Goal: Transaction & Acquisition: Purchase product/service

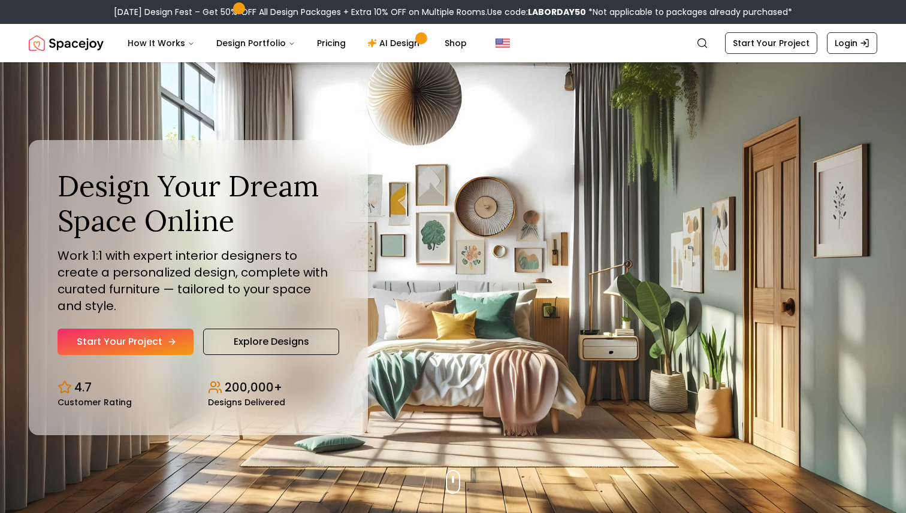
click at [153, 329] on link "Start Your Project" at bounding box center [125, 342] width 136 height 26
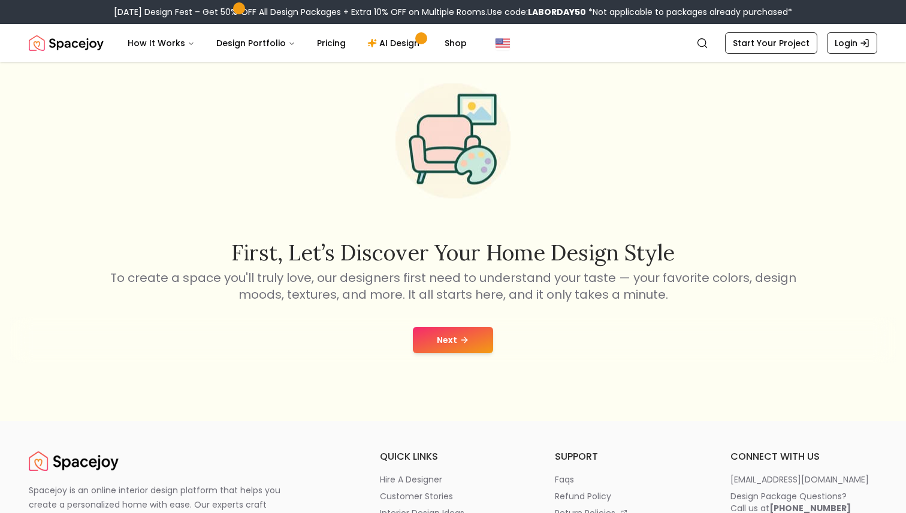
scroll to position [105, 0]
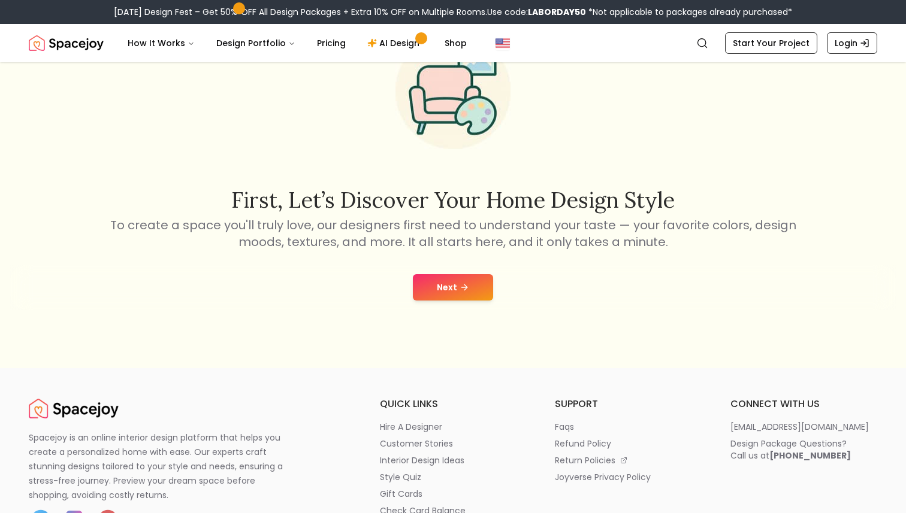
click at [466, 292] on button "Next" at bounding box center [453, 287] width 80 height 26
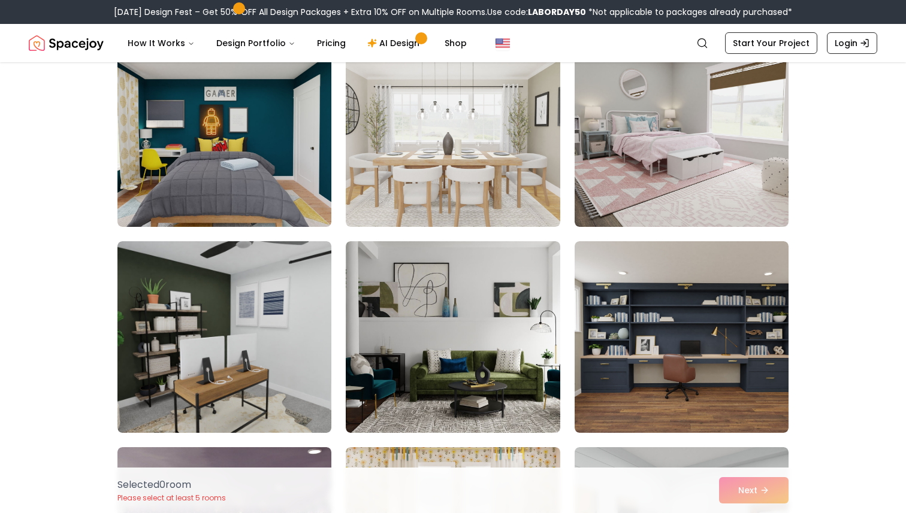
scroll to position [3223, 0]
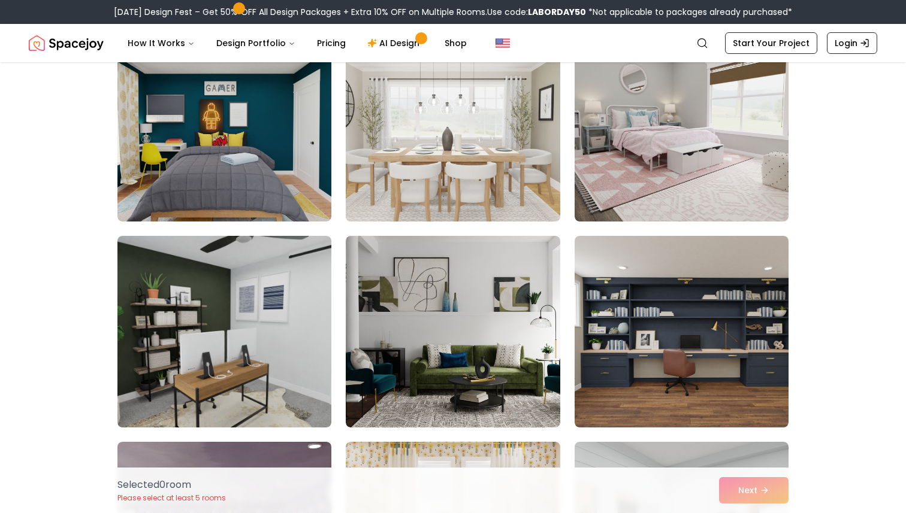
click at [450, 135] on img at bounding box center [452, 125] width 225 height 201
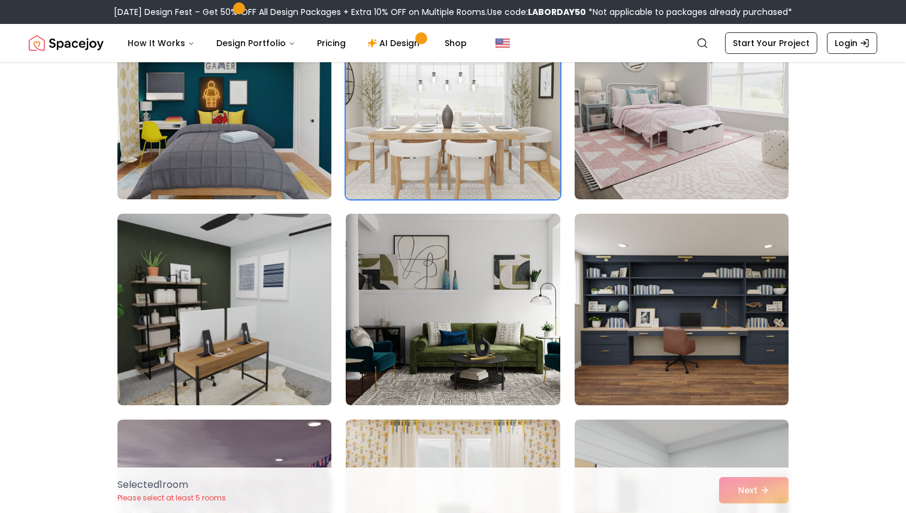
scroll to position [3248, 0]
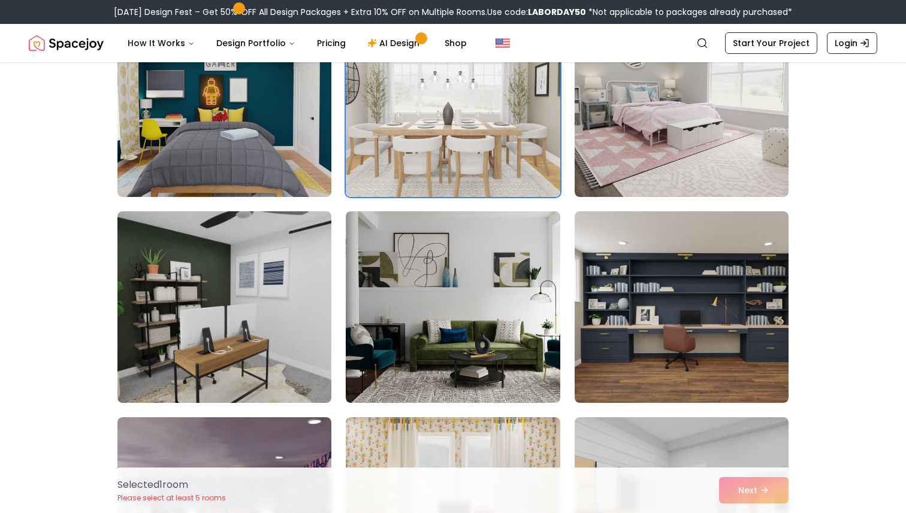
click at [740, 497] on div "Selected 1 room Please select at least 5 rooms Next" at bounding box center [453, 491] width 690 height 46
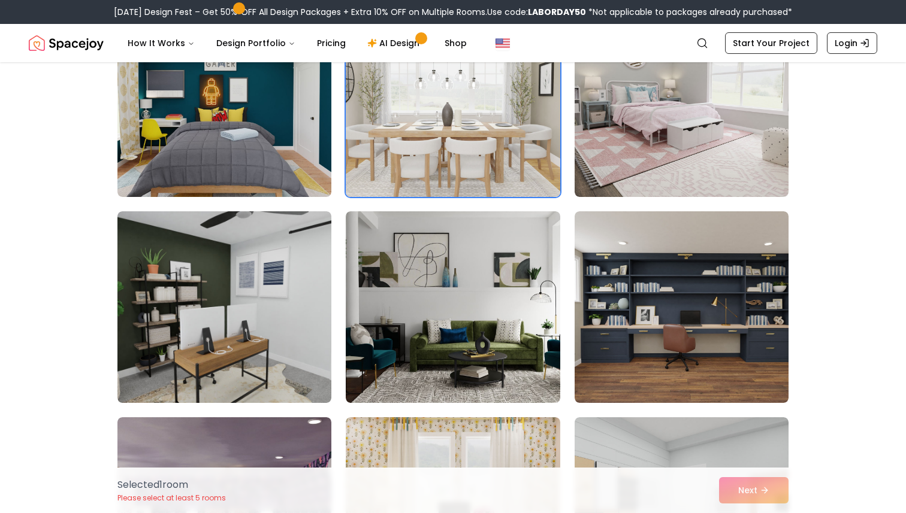
click at [496, 179] on img at bounding box center [452, 101] width 225 height 201
click at [500, 171] on img at bounding box center [452, 101] width 225 height 201
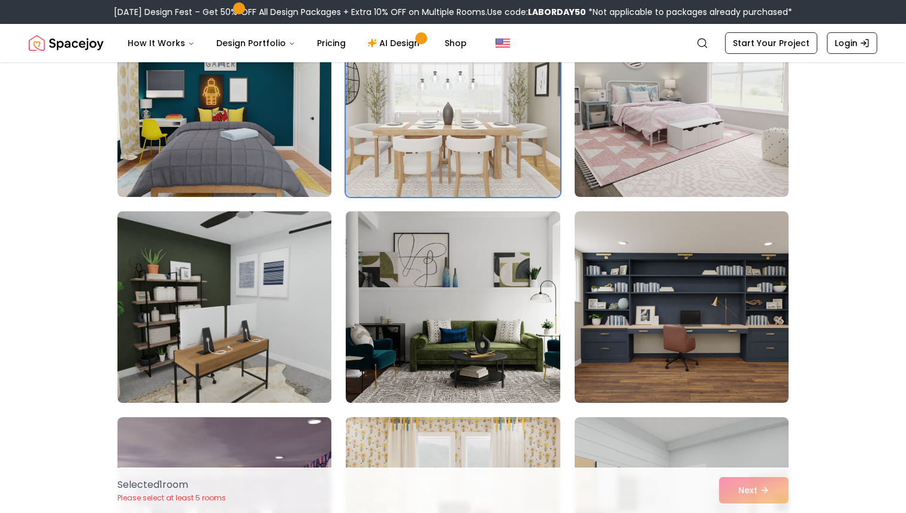
click at [755, 492] on div "Selected 1 room Please select at least 5 rooms Next" at bounding box center [453, 491] width 690 height 46
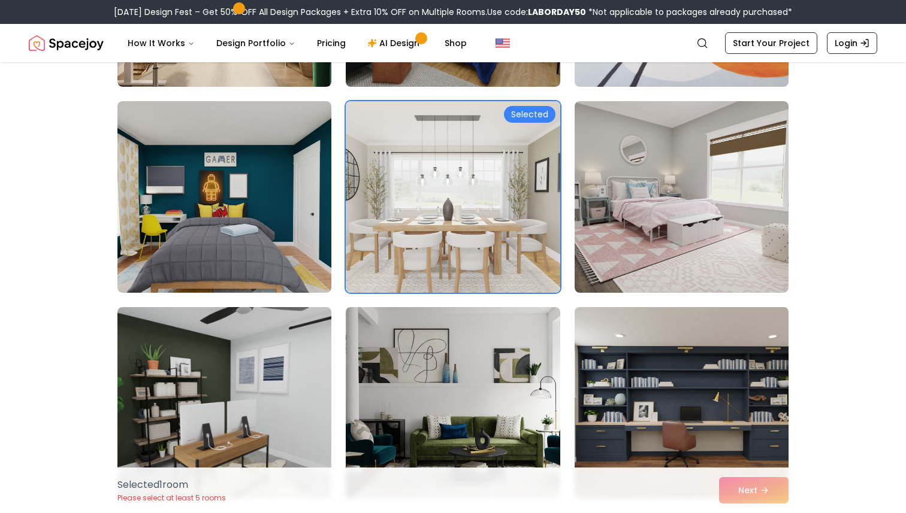
scroll to position [3154, 0]
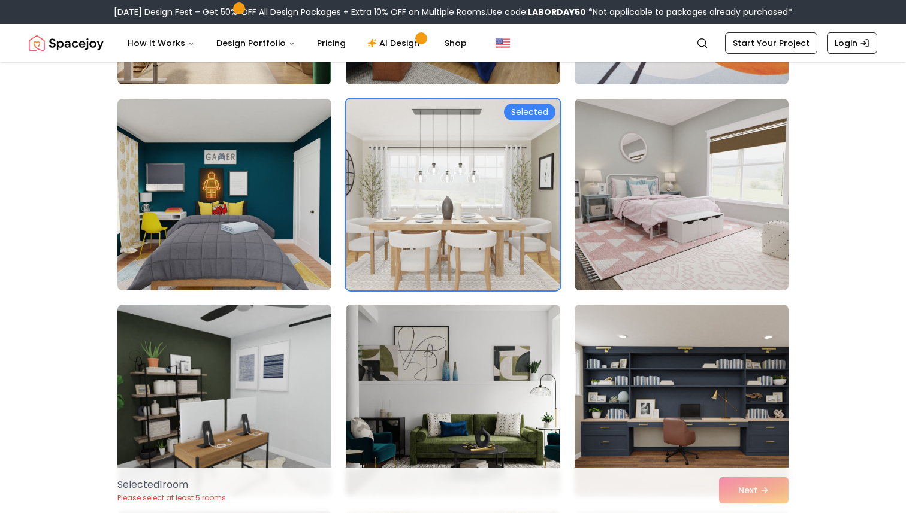
click at [523, 112] on div "Selected" at bounding box center [530, 112] width 52 height 17
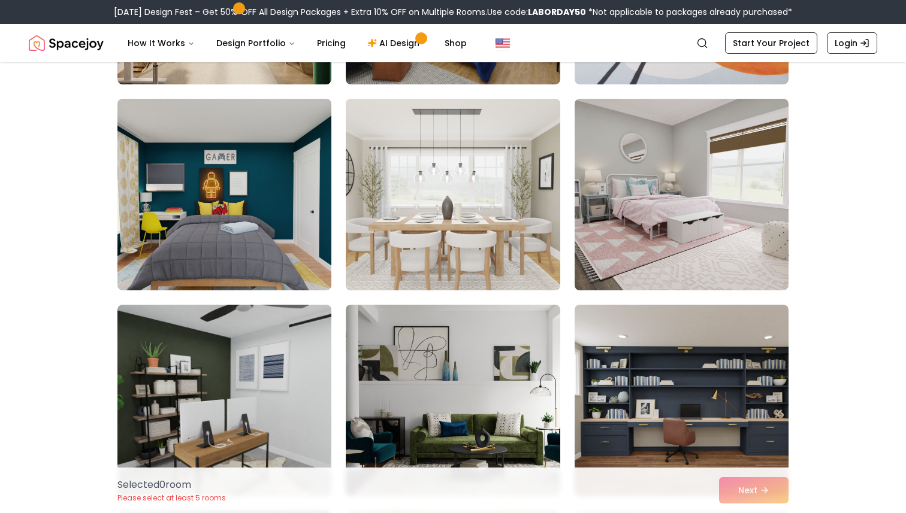
click at [523, 112] on img at bounding box center [452, 194] width 225 height 201
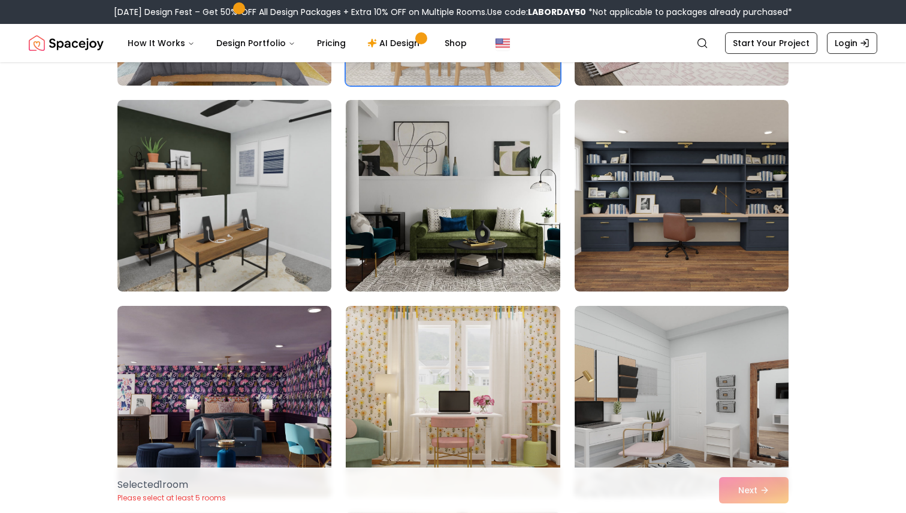
scroll to position [3363, 0]
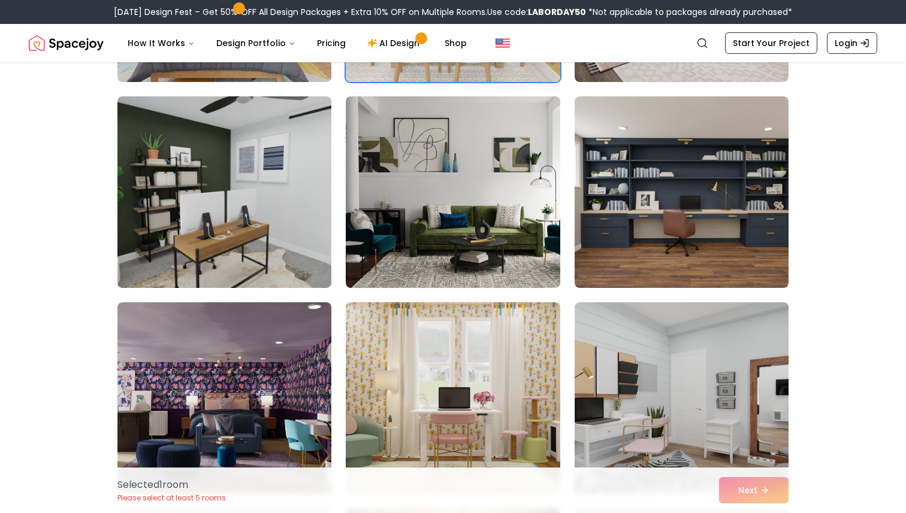
click at [761, 492] on div "Selected 1 room Please select at least 5 rooms Next" at bounding box center [453, 491] width 690 height 46
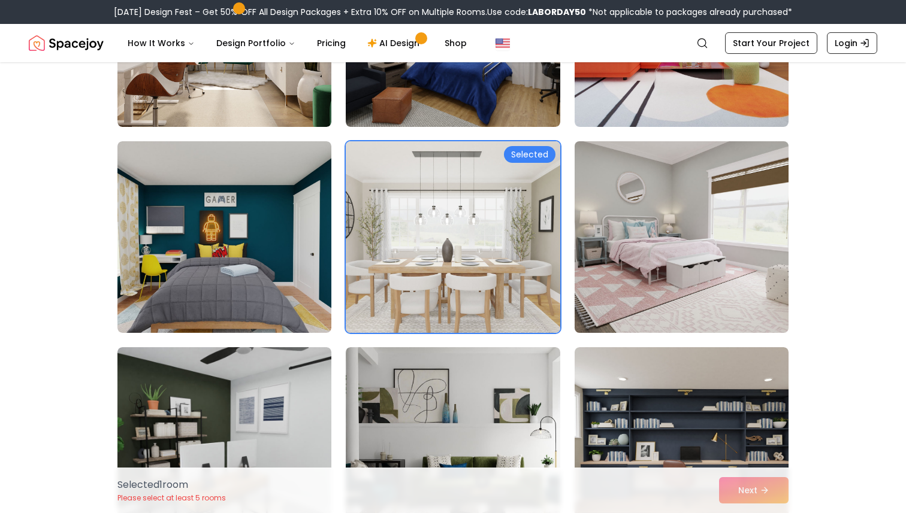
scroll to position [3106, 0]
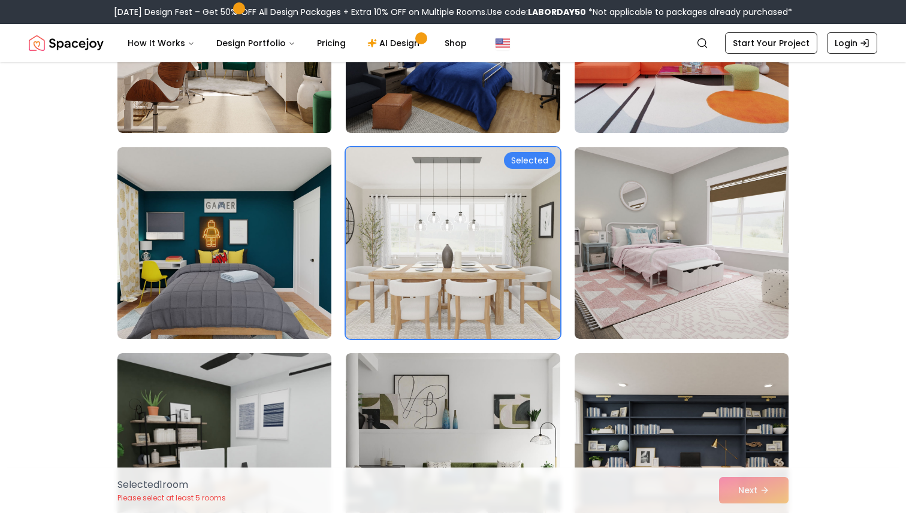
click at [516, 236] on img at bounding box center [452, 243] width 225 height 201
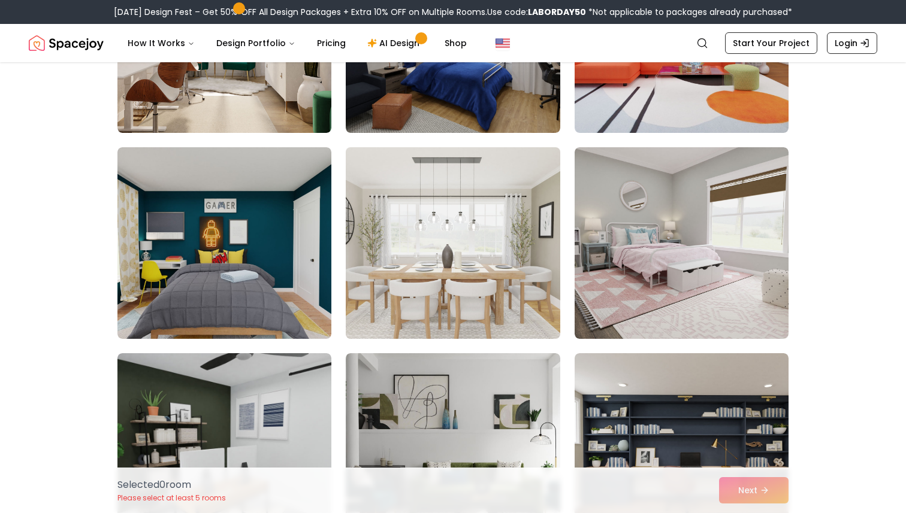
click at [516, 236] on img at bounding box center [452, 243] width 225 height 201
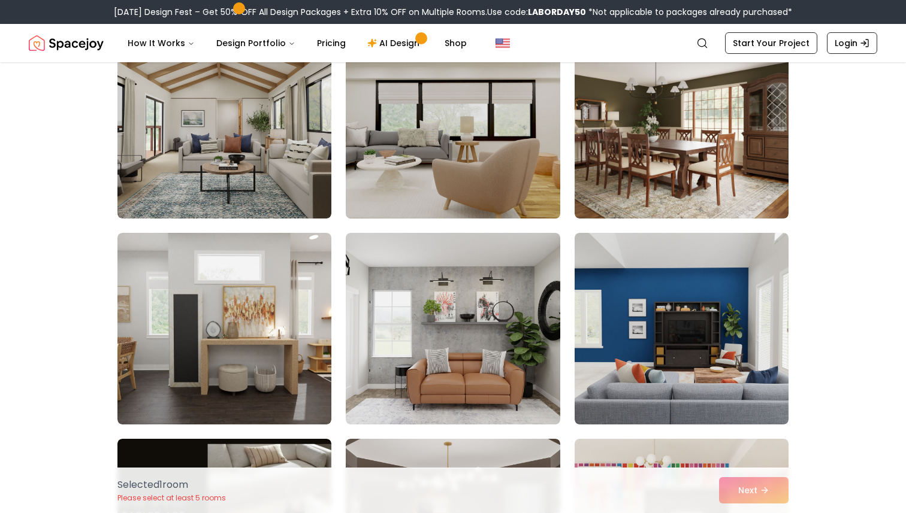
scroll to position [766, 0]
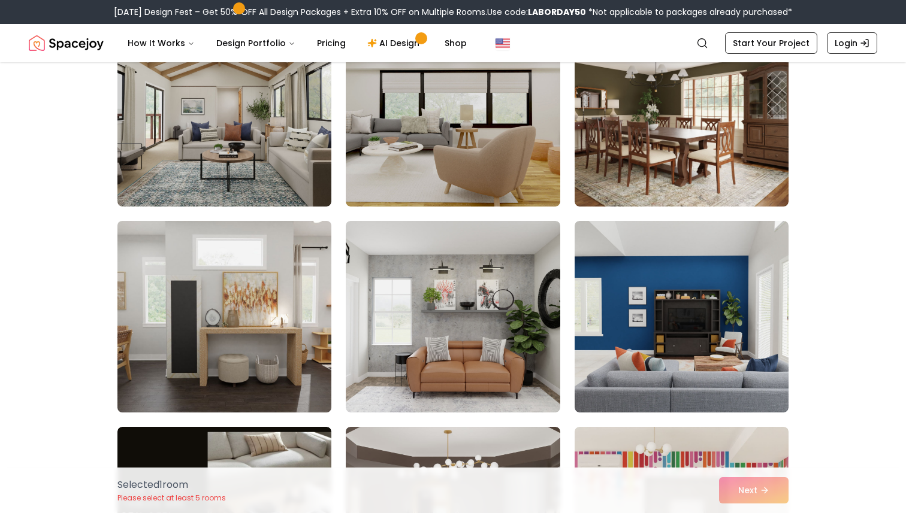
click at [268, 305] on img at bounding box center [224, 316] width 225 height 201
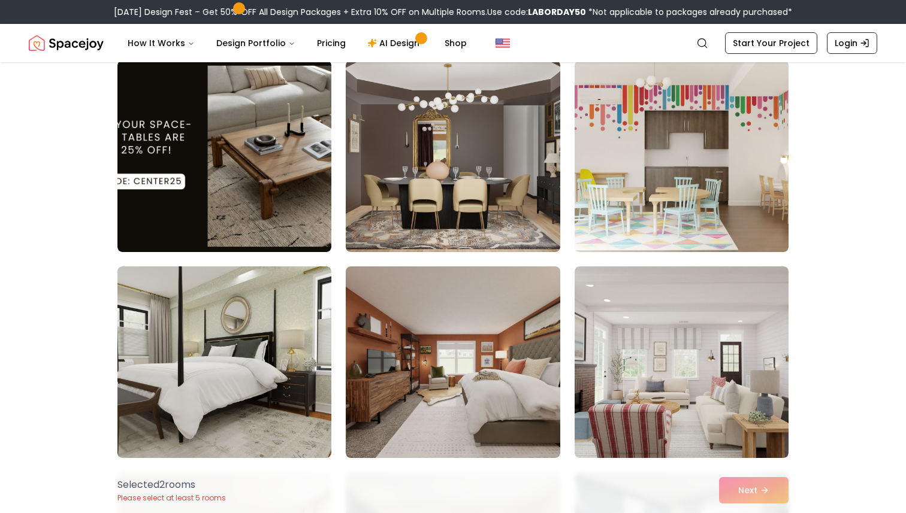
scroll to position [1134, 0]
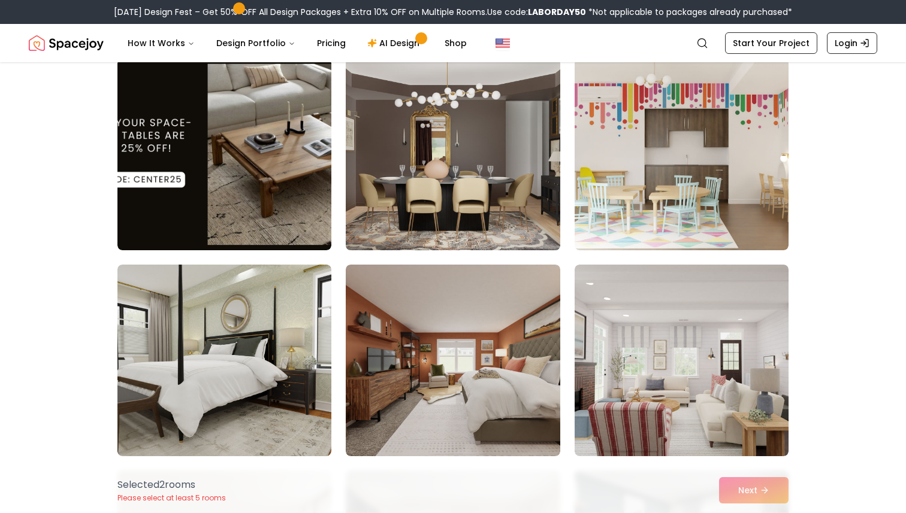
click at [484, 164] on img at bounding box center [452, 154] width 225 height 201
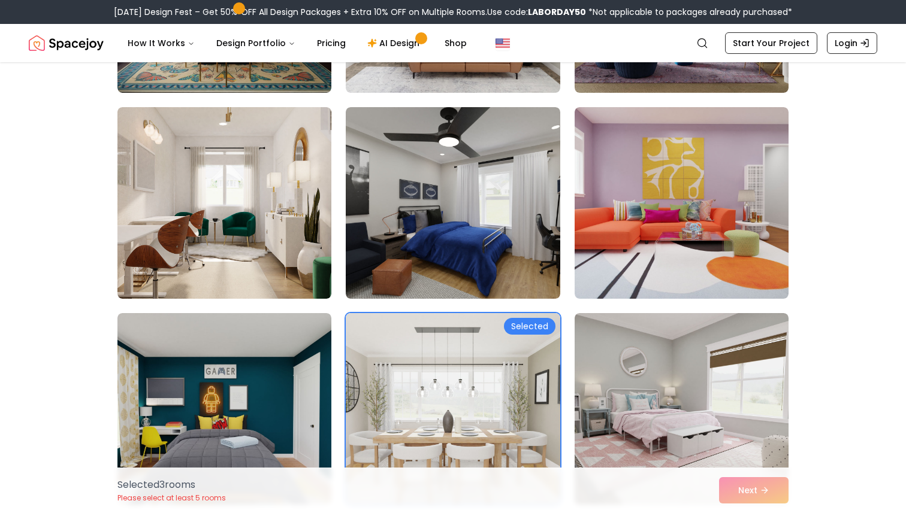
scroll to position [2927, 0]
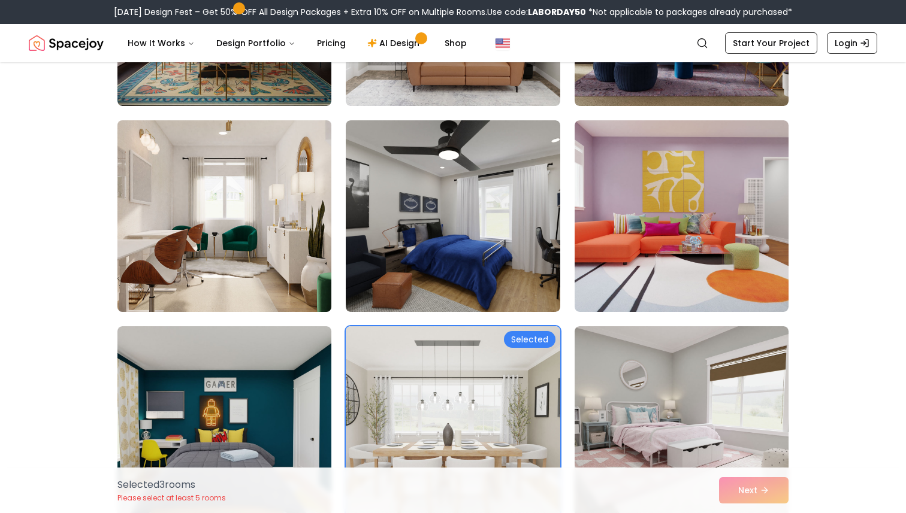
click at [252, 199] on img at bounding box center [224, 216] width 225 height 201
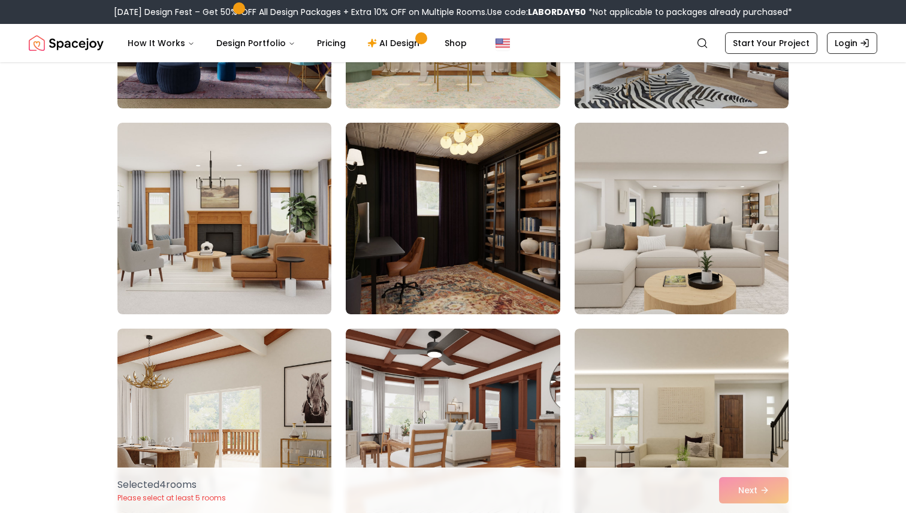
scroll to position [3761, 0]
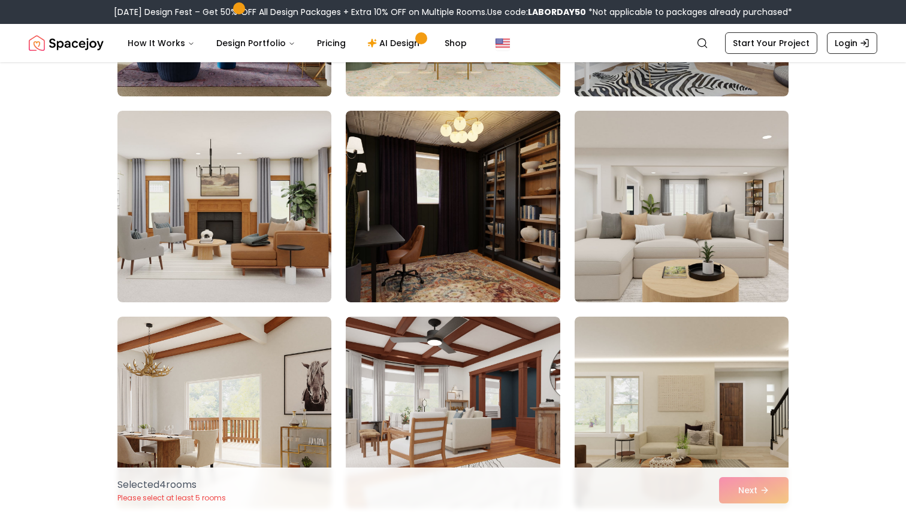
click at [661, 186] on img at bounding box center [681, 206] width 225 height 201
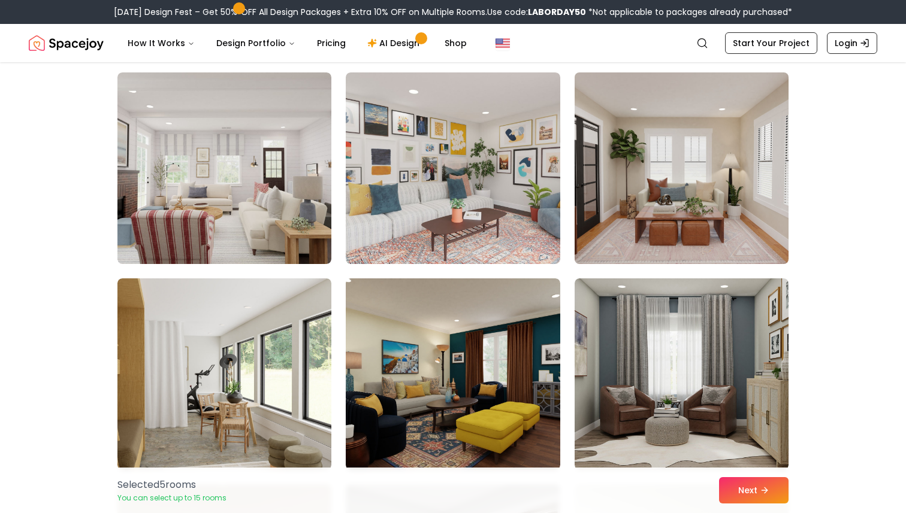
scroll to position [6067, 0]
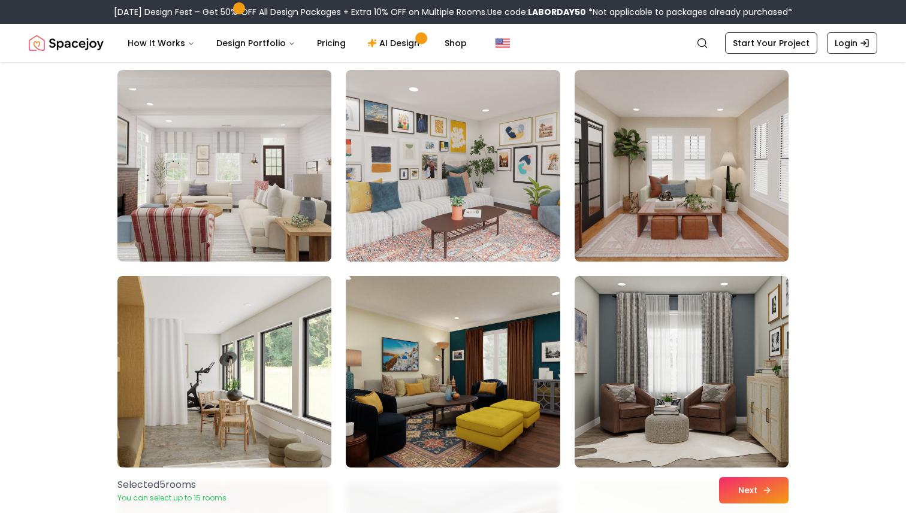
click at [755, 493] on button "Next" at bounding box center [753, 490] width 69 height 26
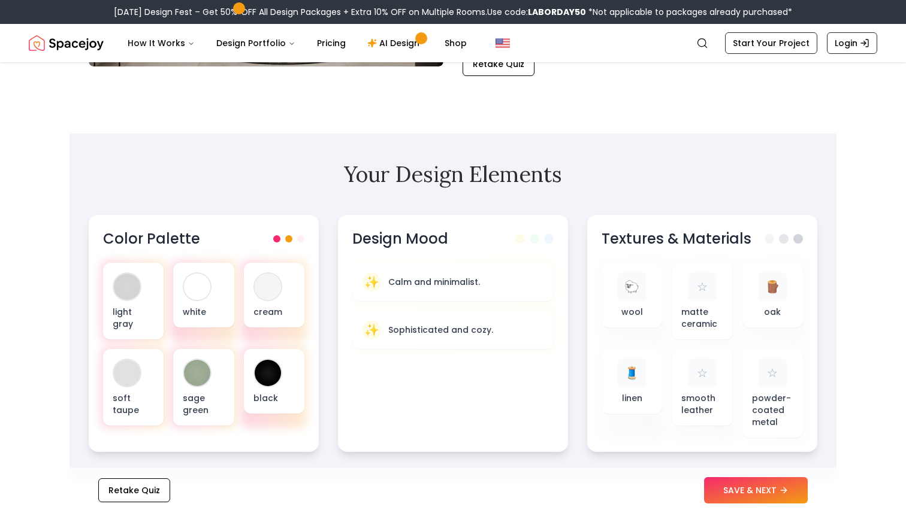
scroll to position [308, 0]
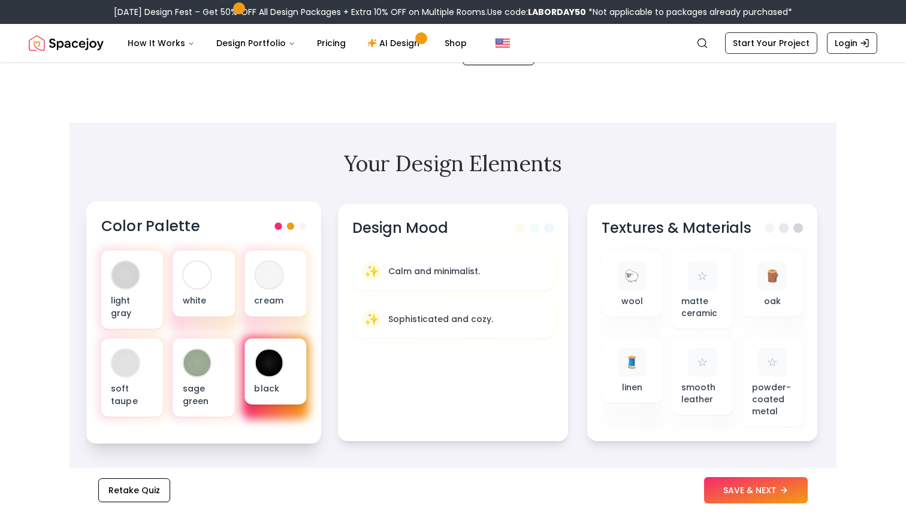
click at [270, 360] on div at bounding box center [268, 363] width 27 height 27
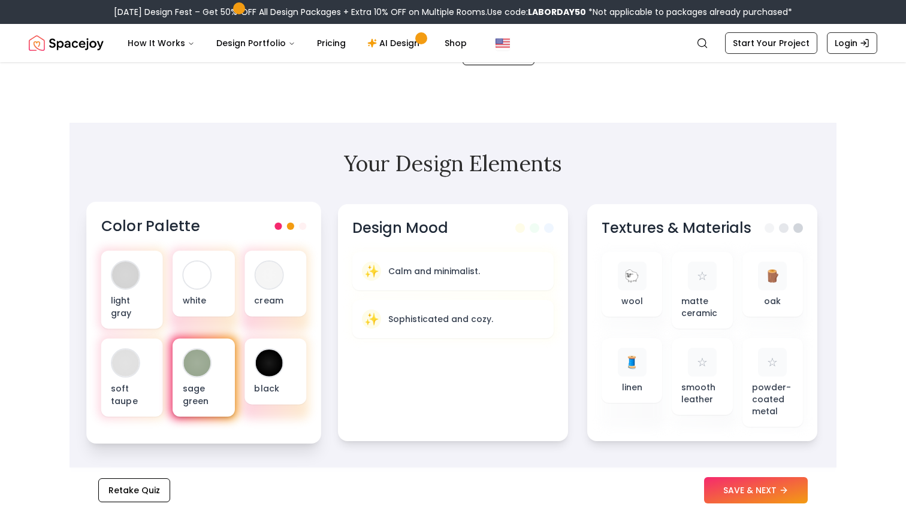
click at [203, 365] on div "sage green" at bounding box center [203, 378] width 62 height 78
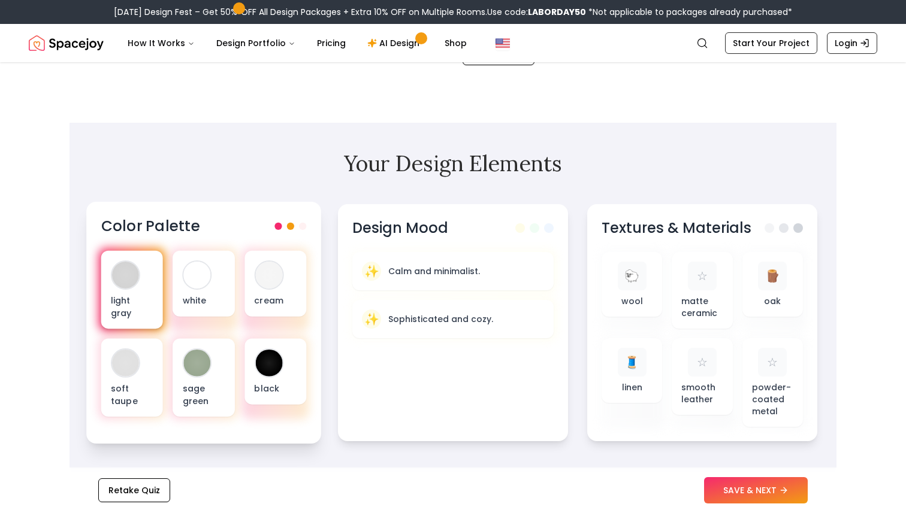
click at [146, 274] on div "light gray" at bounding box center [132, 290] width 62 height 78
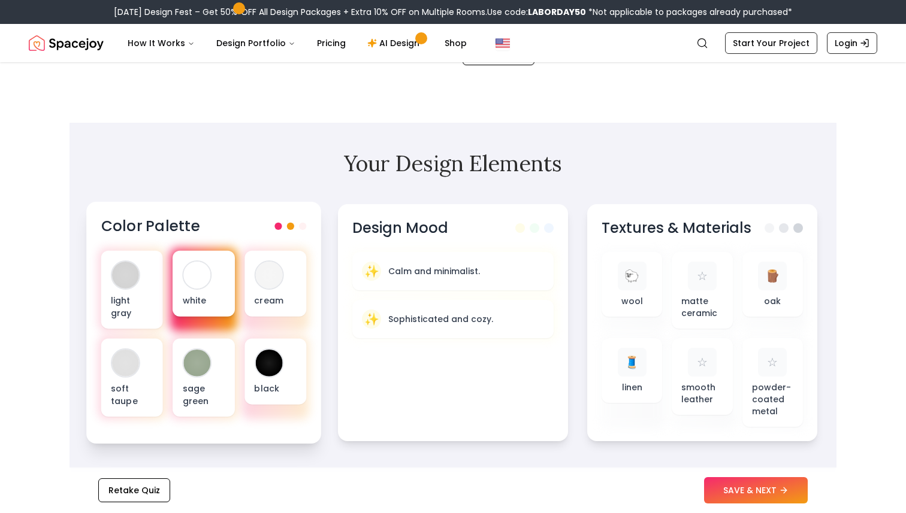
click at [221, 280] on div "white" at bounding box center [203, 284] width 62 height 66
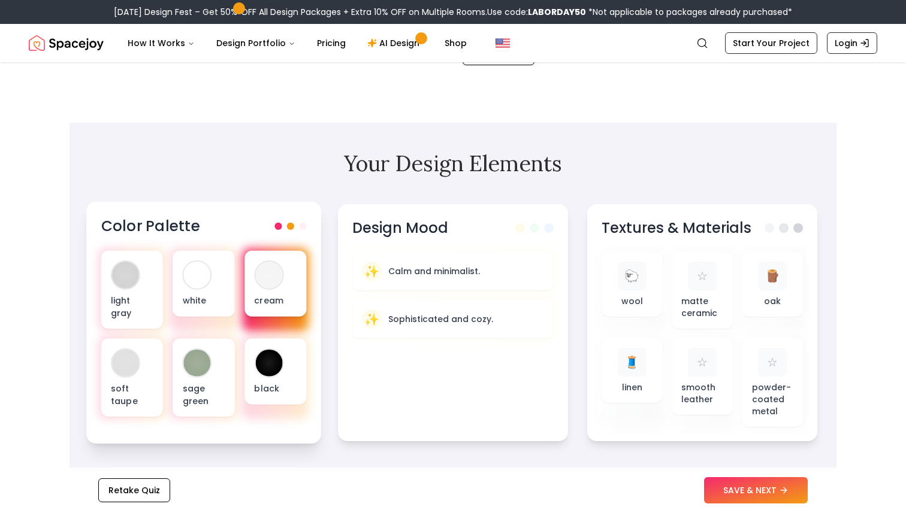
click at [298, 283] on div "cream" at bounding box center [275, 284] width 62 height 66
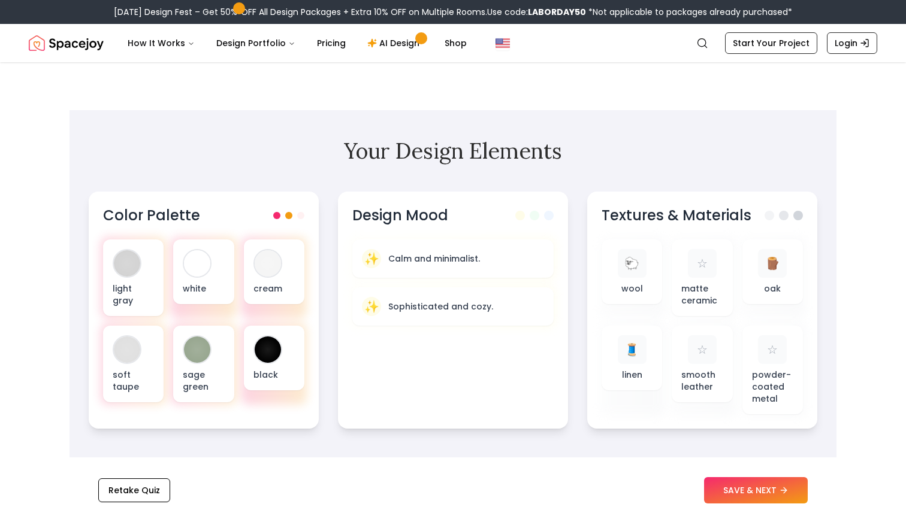
scroll to position [322, 0]
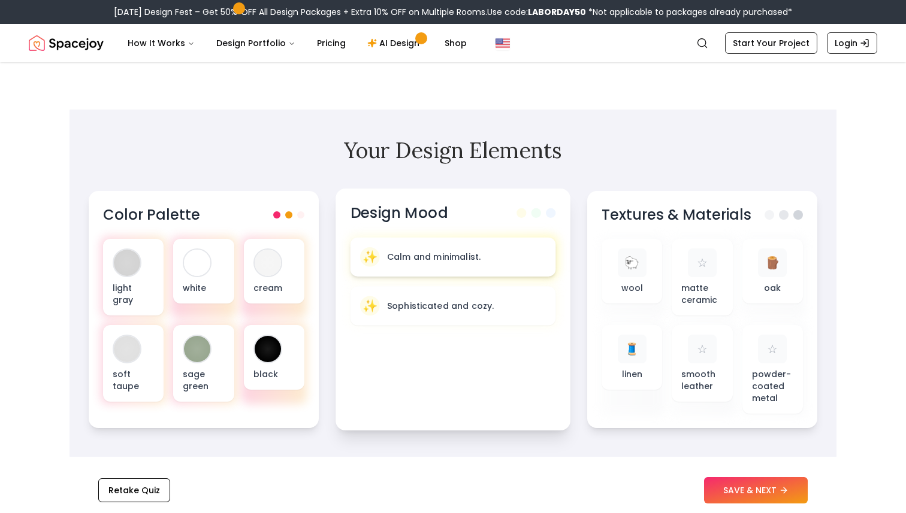
click at [447, 258] on p "Calm and minimalist." at bounding box center [433, 257] width 93 height 12
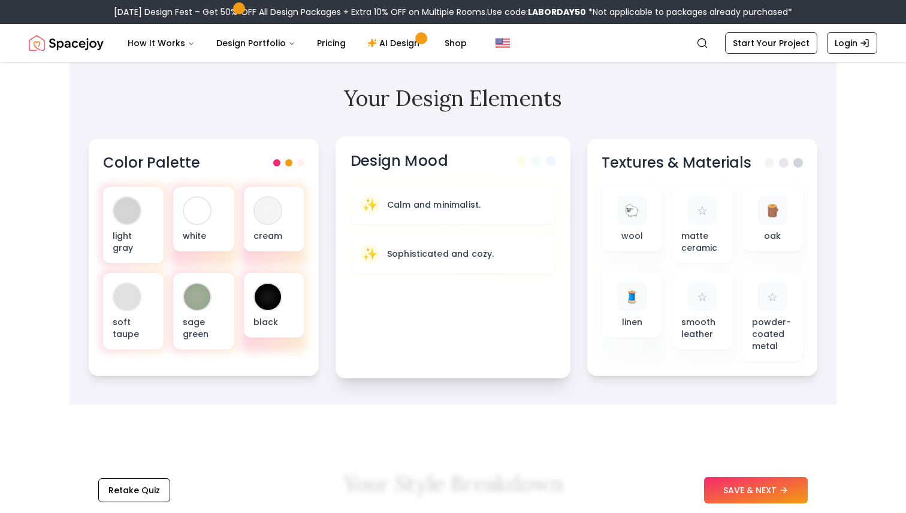
scroll to position [376, 0]
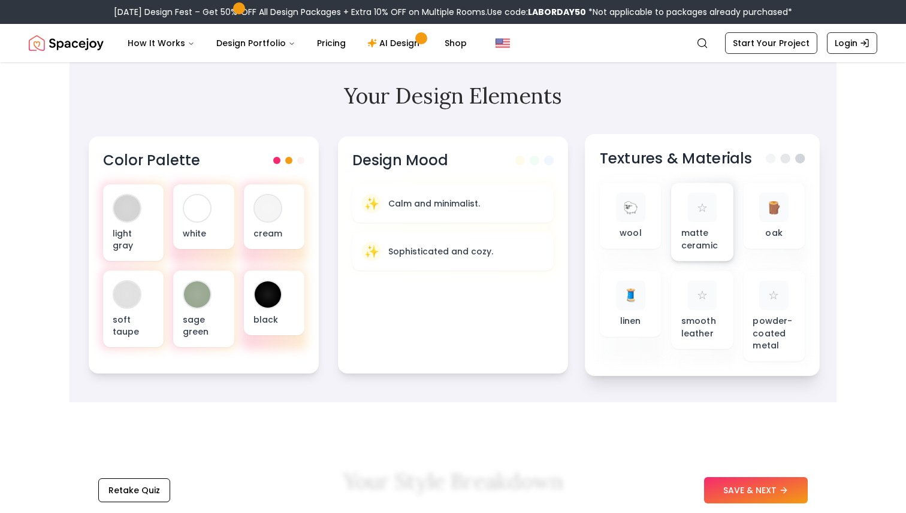
click at [701, 216] on span "☆" at bounding box center [702, 207] width 11 height 17
click at [706, 318] on p "smooth leather" at bounding box center [702, 327] width 43 height 25
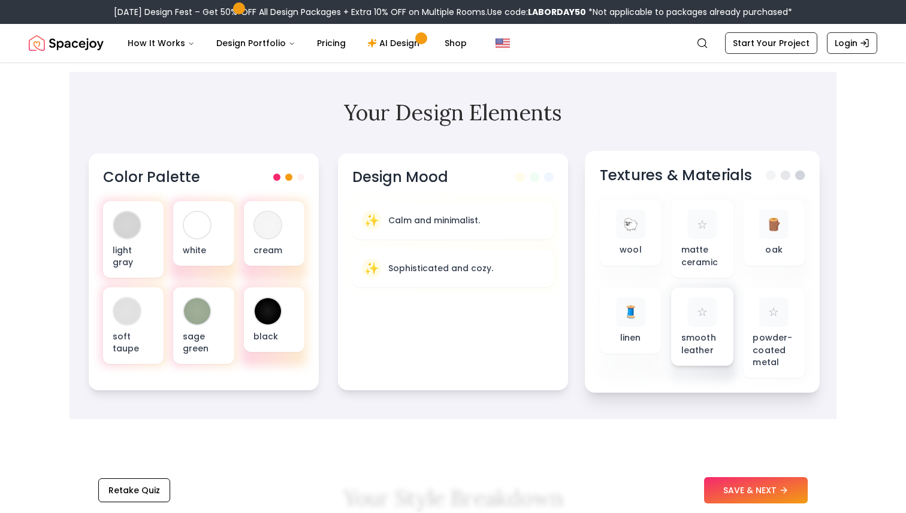
scroll to position [372, 0]
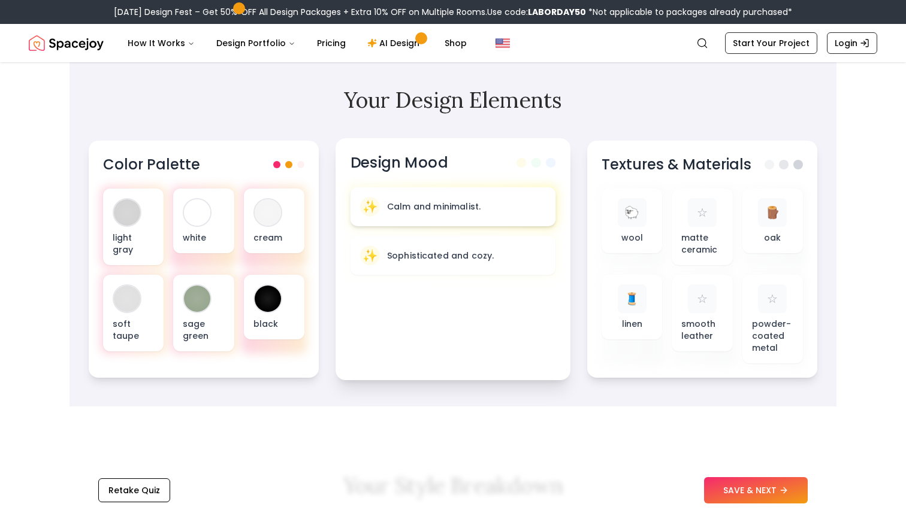
click at [464, 205] on p "Calm and minimalist." at bounding box center [433, 207] width 93 height 12
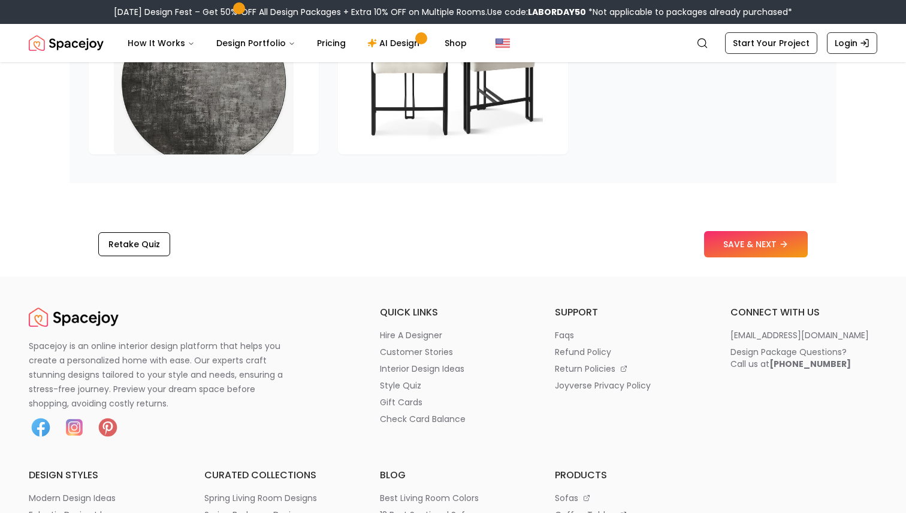
scroll to position [1924, 0]
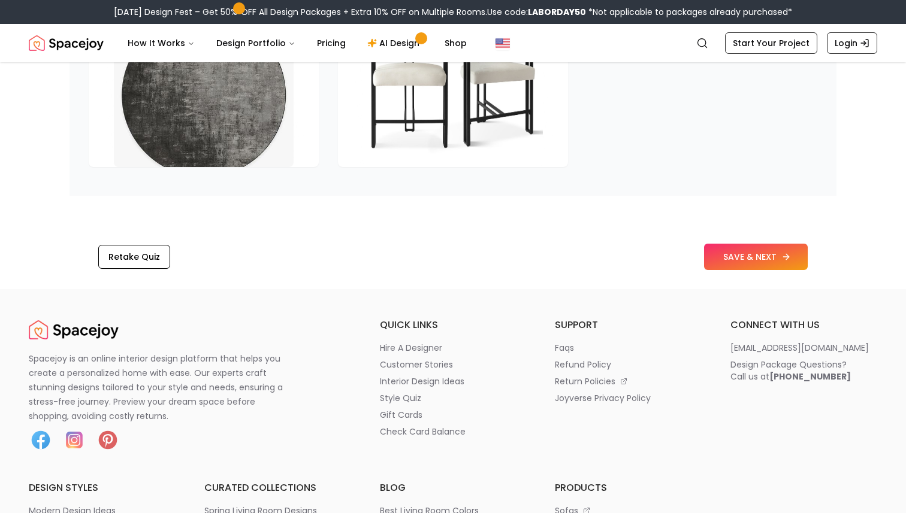
click at [743, 270] on button "SAVE & NEXT" at bounding box center [756, 257] width 104 height 26
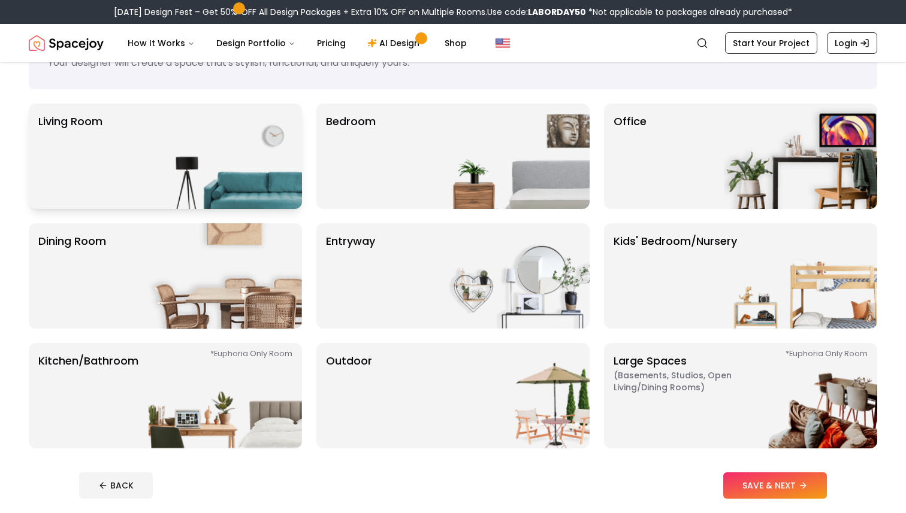
scroll to position [51, 0]
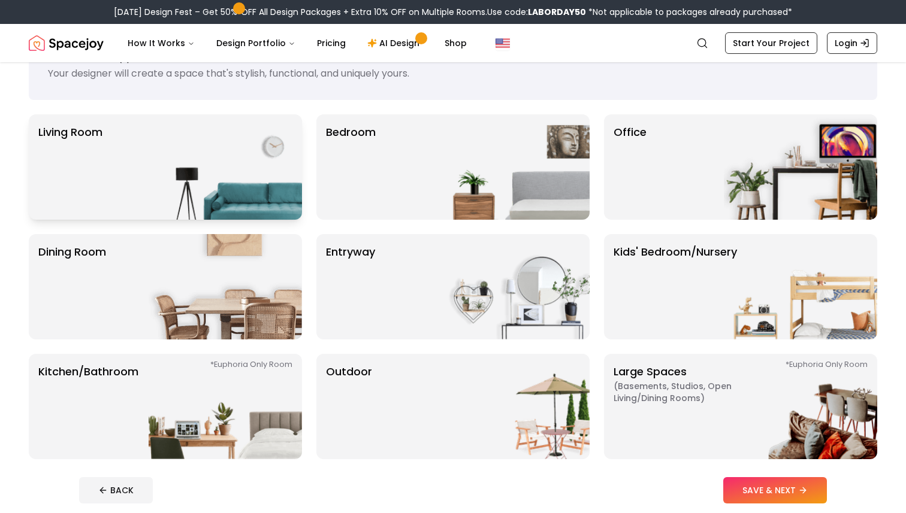
click at [236, 163] on img at bounding box center [225, 166] width 153 height 105
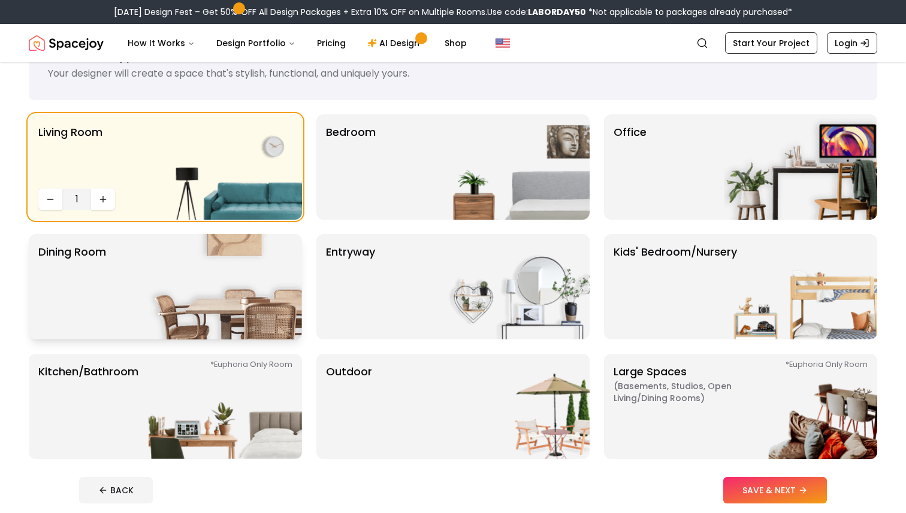
click at [268, 244] on img at bounding box center [225, 286] width 153 height 105
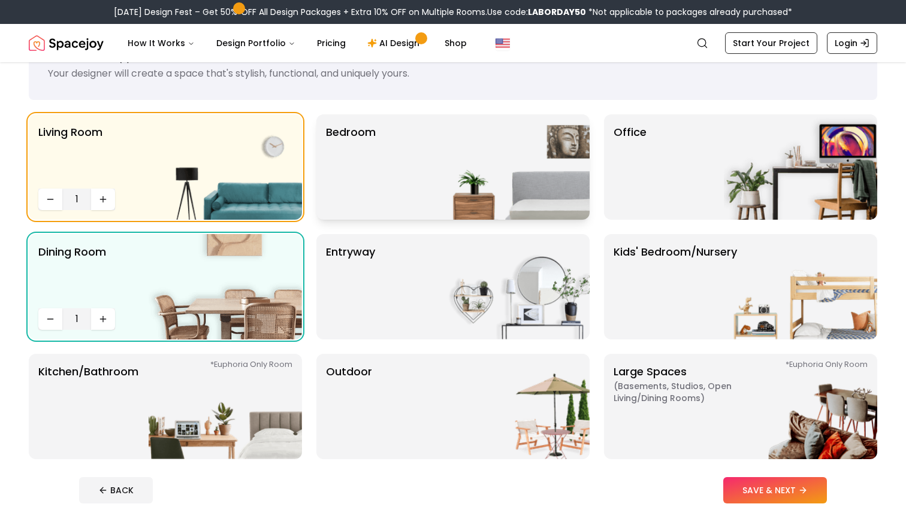
click at [440, 157] on img at bounding box center [512, 166] width 153 height 105
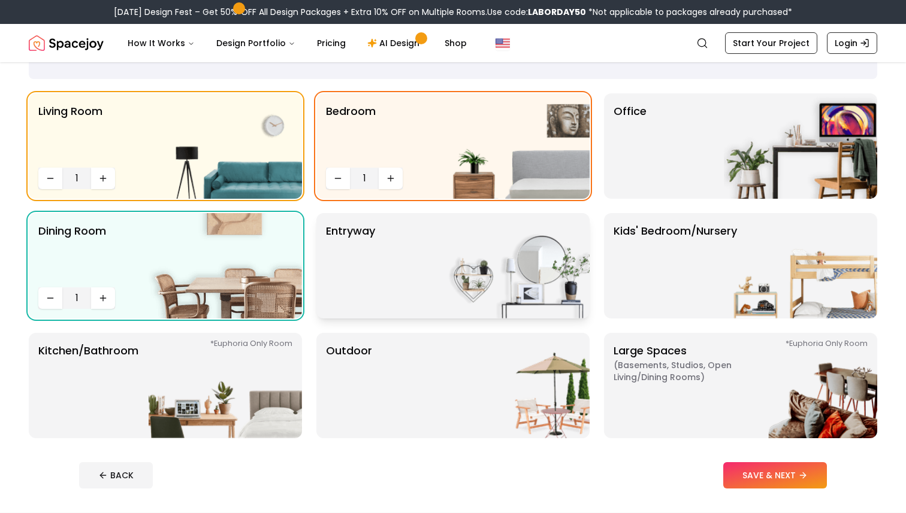
scroll to position [71, 0]
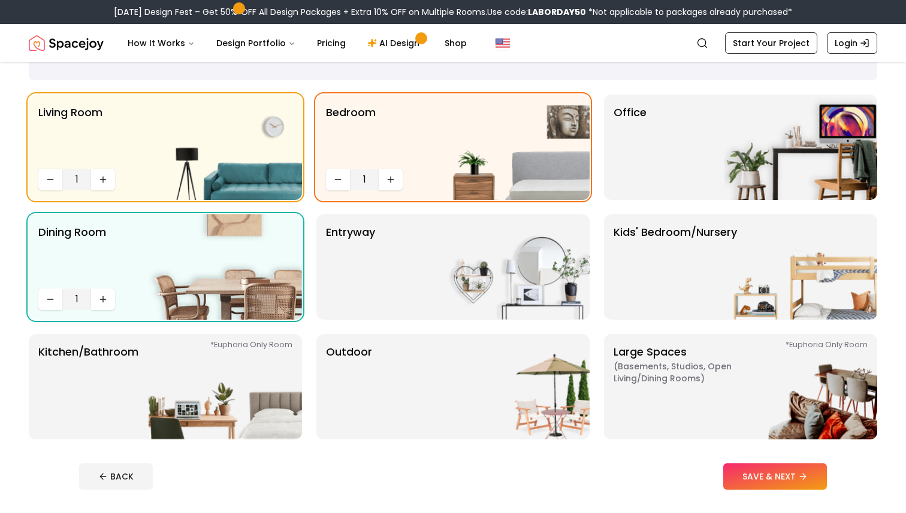
click at [303, 375] on div "Living Room 1 Bedroom 1 Office Dining Room 1 entryway Kids' Bedroom/Nursery *Eu…" at bounding box center [453, 267] width 848 height 345
click at [252, 373] on img at bounding box center [225, 386] width 153 height 105
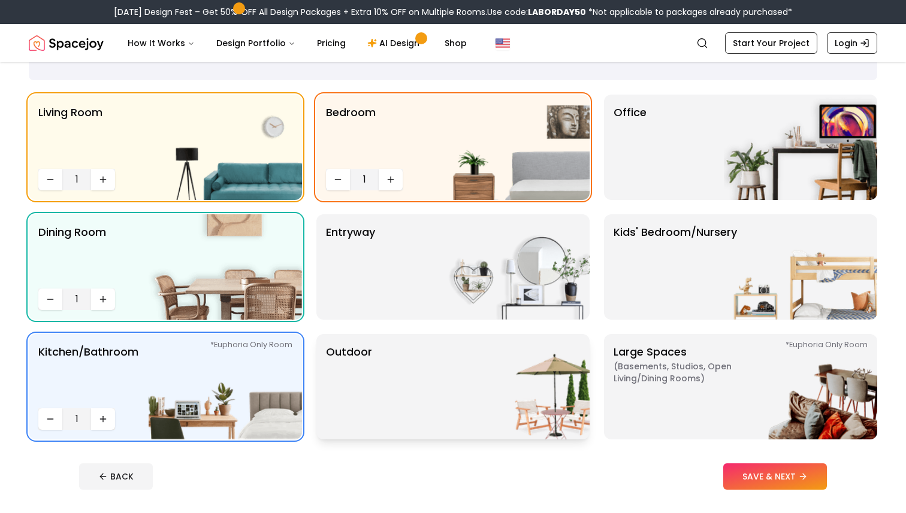
click at [478, 384] on img at bounding box center [512, 386] width 153 height 105
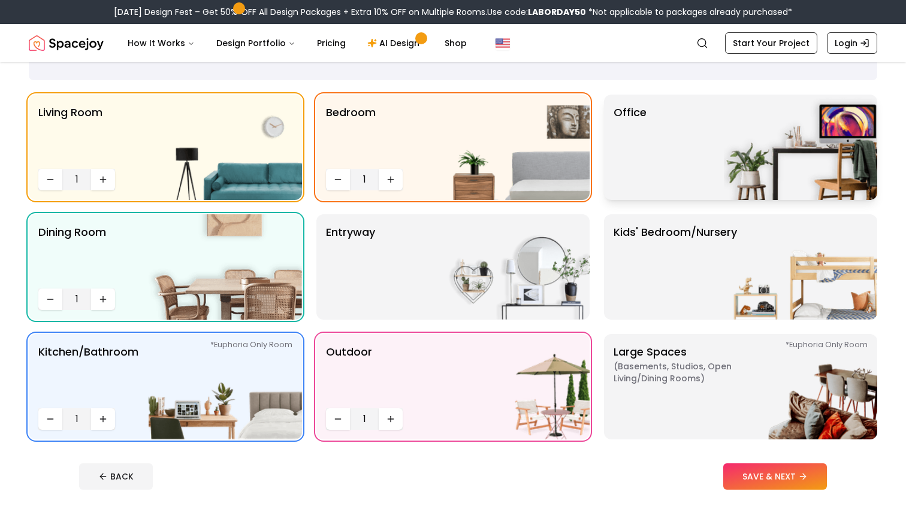
click at [706, 157] on div "Office" at bounding box center [740, 147] width 273 height 105
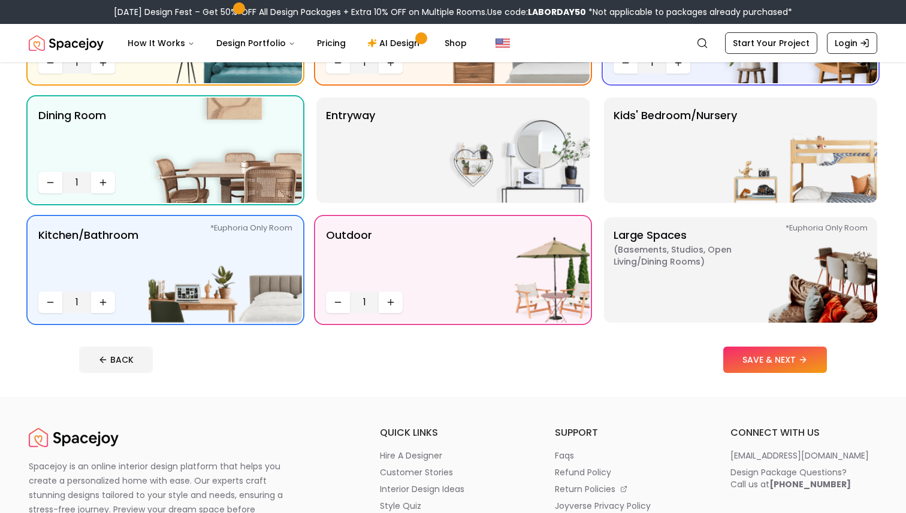
scroll to position [191, 0]
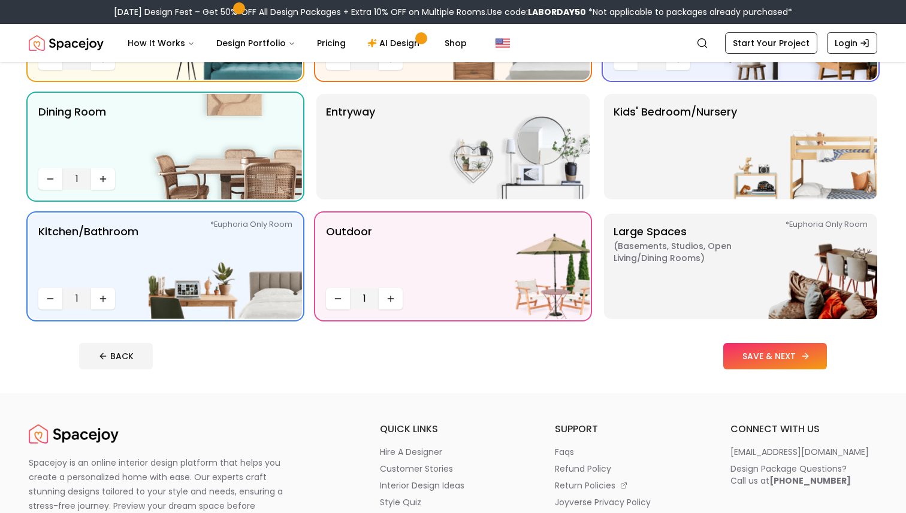
click at [771, 359] on button "SAVE & NEXT" at bounding box center [775, 356] width 104 height 26
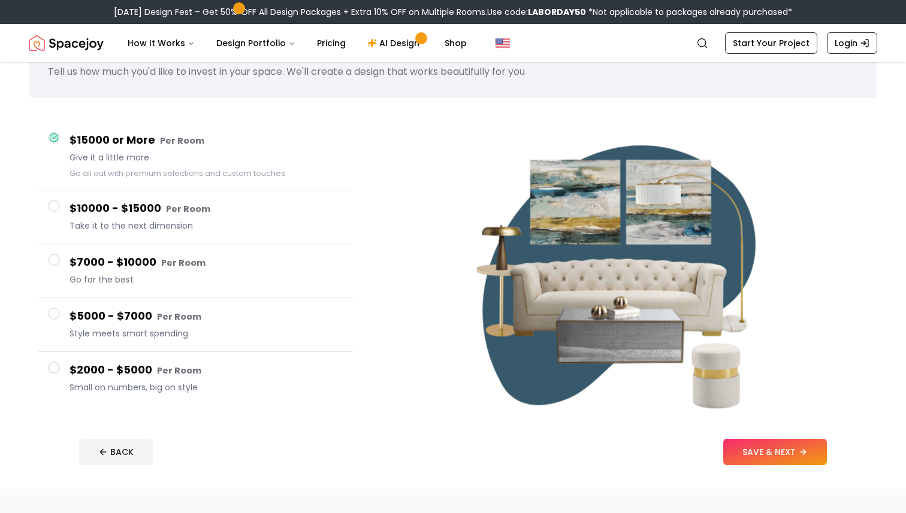
scroll to position [59, 0]
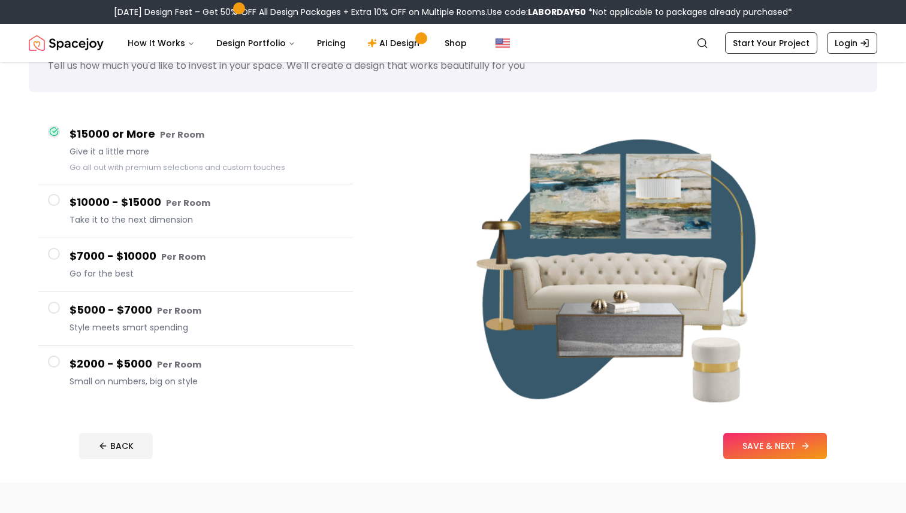
click at [761, 453] on button "SAVE & NEXT" at bounding box center [775, 446] width 104 height 26
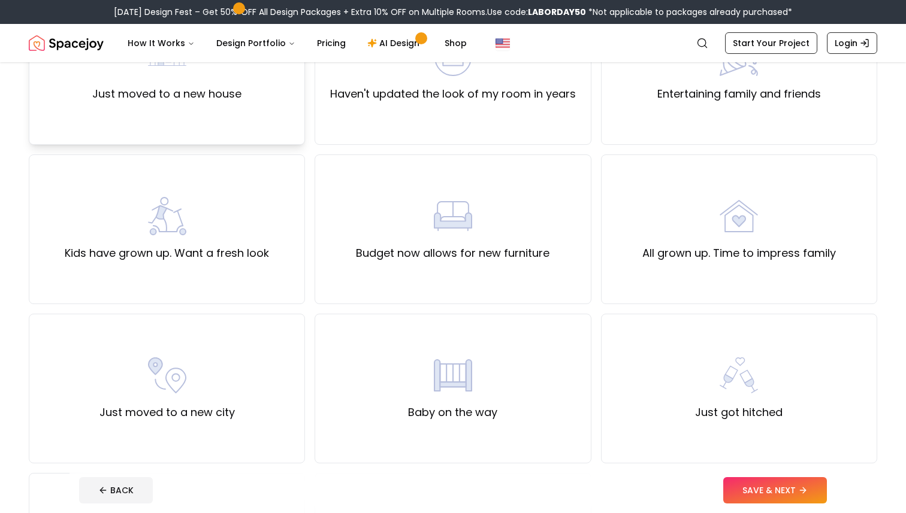
scroll to position [111, 0]
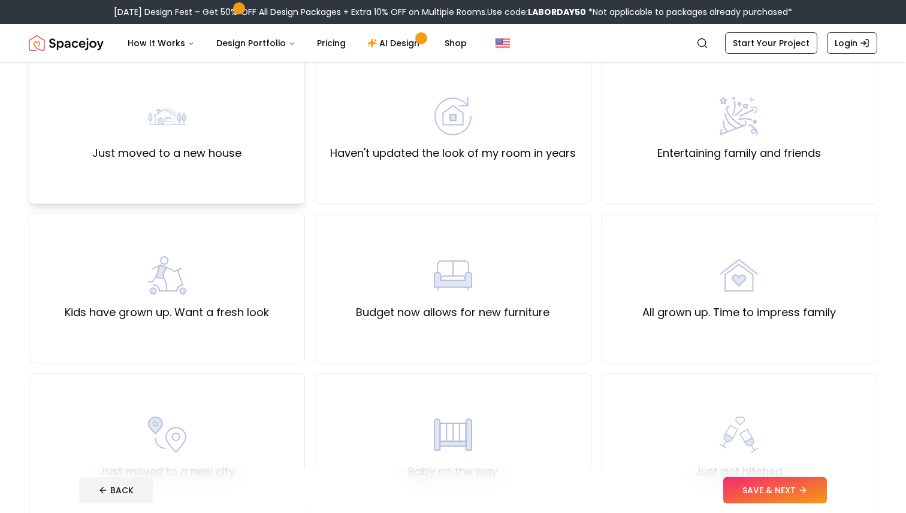
click at [226, 147] on label "Just moved to a new house" at bounding box center [166, 153] width 149 height 17
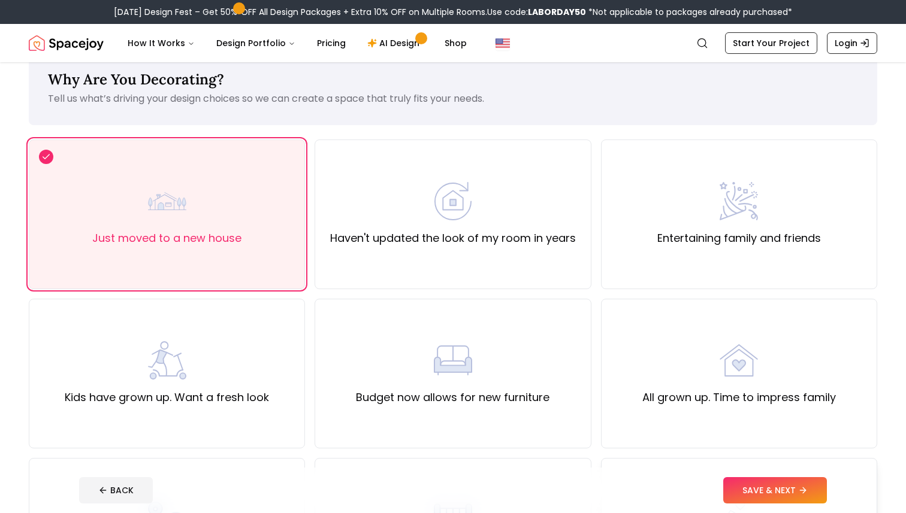
scroll to position [10, 0]
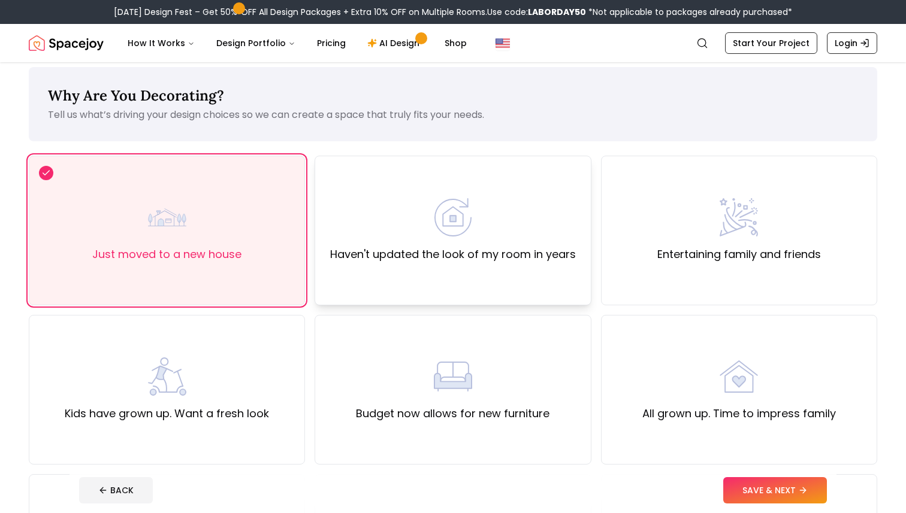
click at [483, 258] on label "Haven't updated the look of my room in years" at bounding box center [453, 254] width 246 height 17
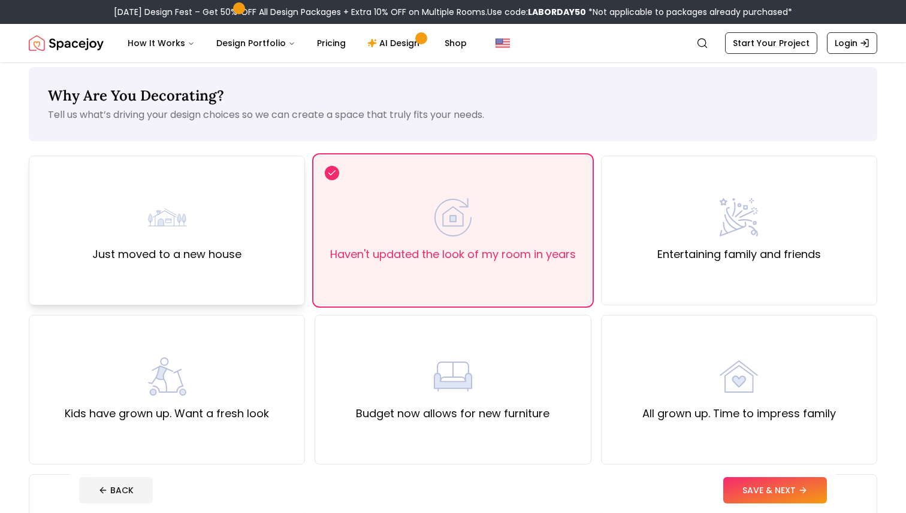
click at [162, 205] on img at bounding box center [167, 217] width 38 height 38
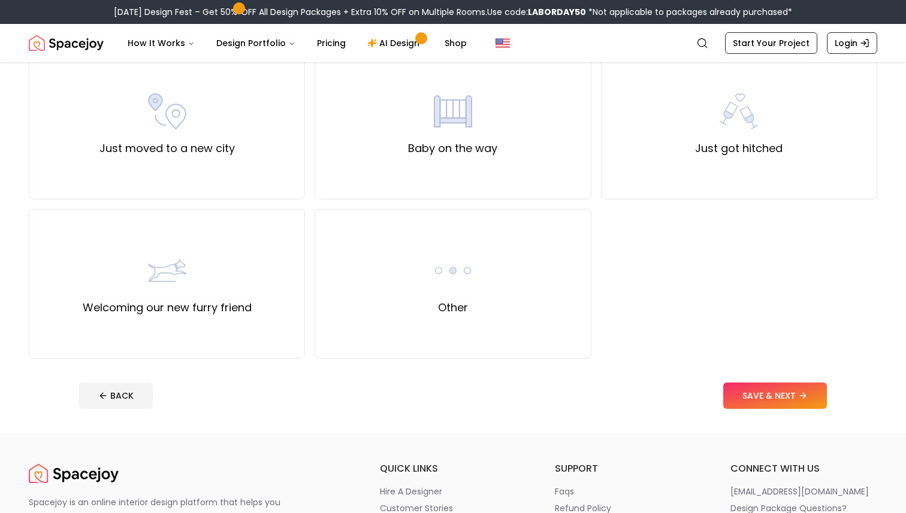
scroll to position [440, 0]
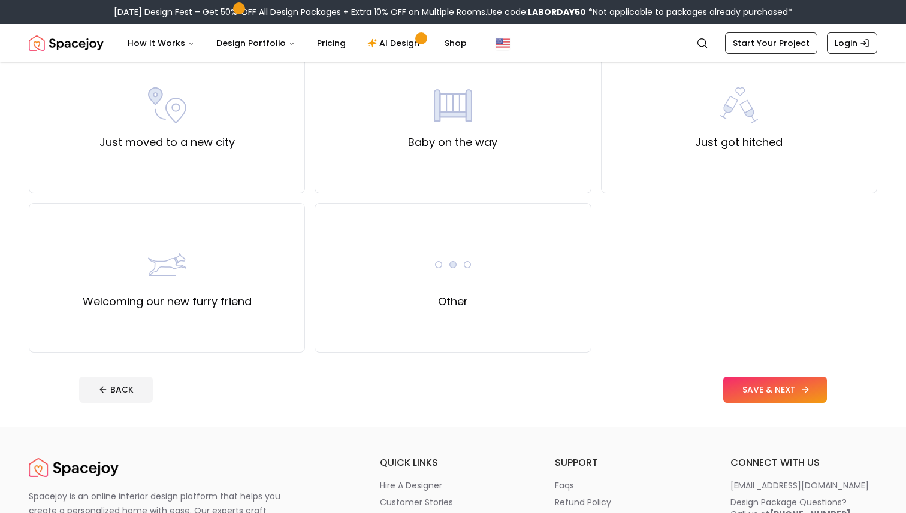
click at [773, 395] on button "SAVE & NEXT" at bounding box center [775, 390] width 104 height 26
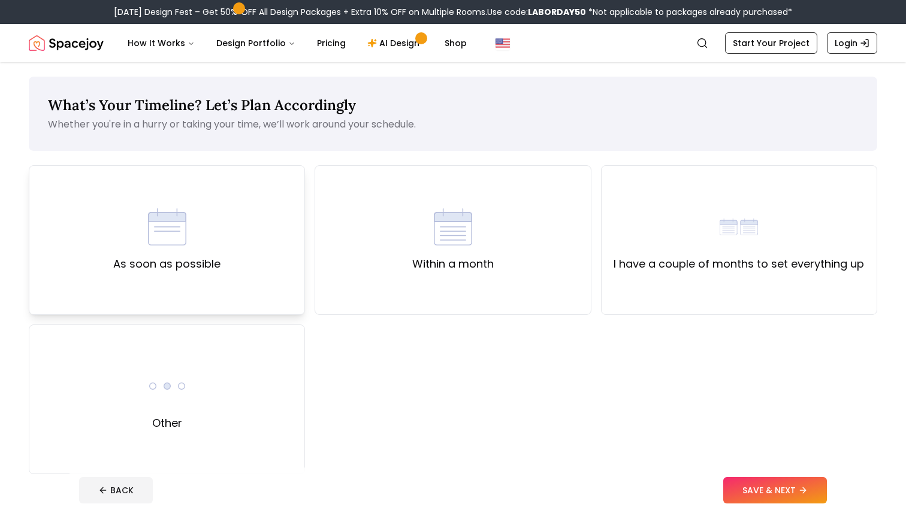
click at [209, 256] on label "As soon as possible" at bounding box center [166, 264] width 107 height 17
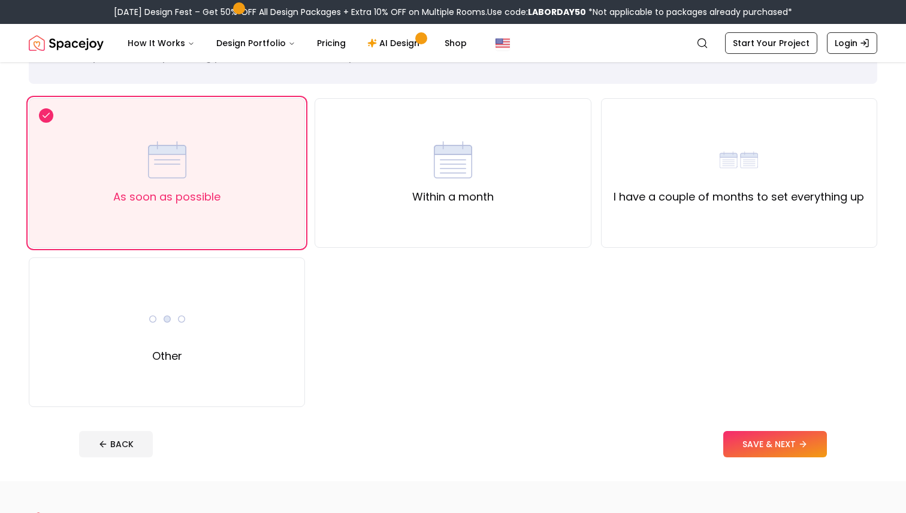
scroll to position [76, 0]
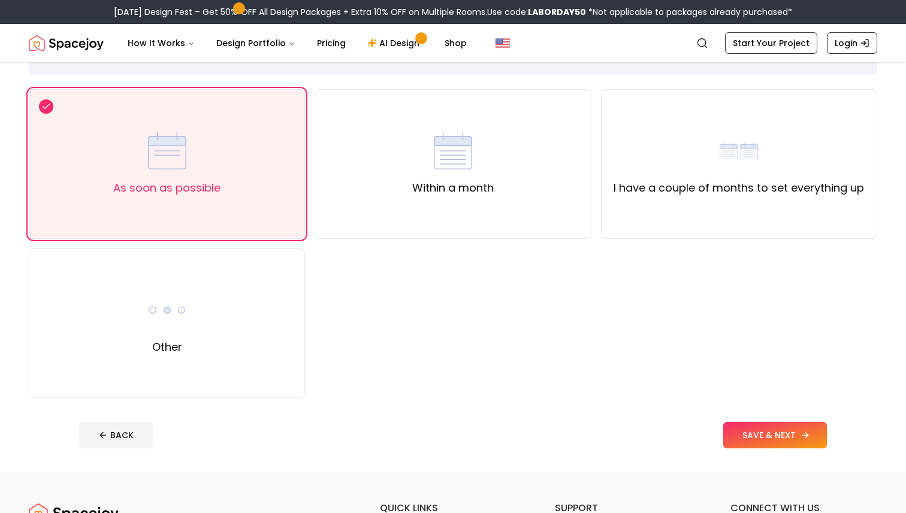
click at [777, 438] on button "SAVE & NEXT" at bounding box center [775, 435] width 104 height 26
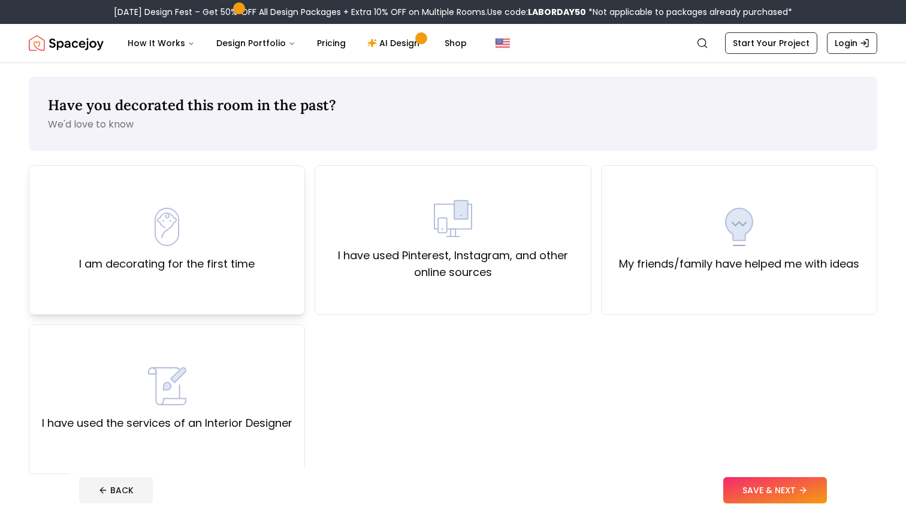
click at [225, 242] on div "I am decorating for the first time" at bounding box center [166, 240] width 175 height 65
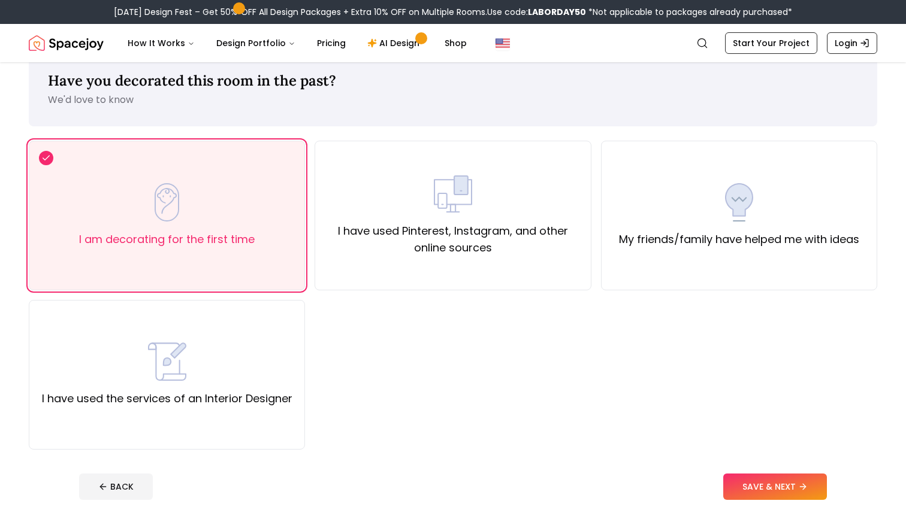
scroll to position [28, 0]
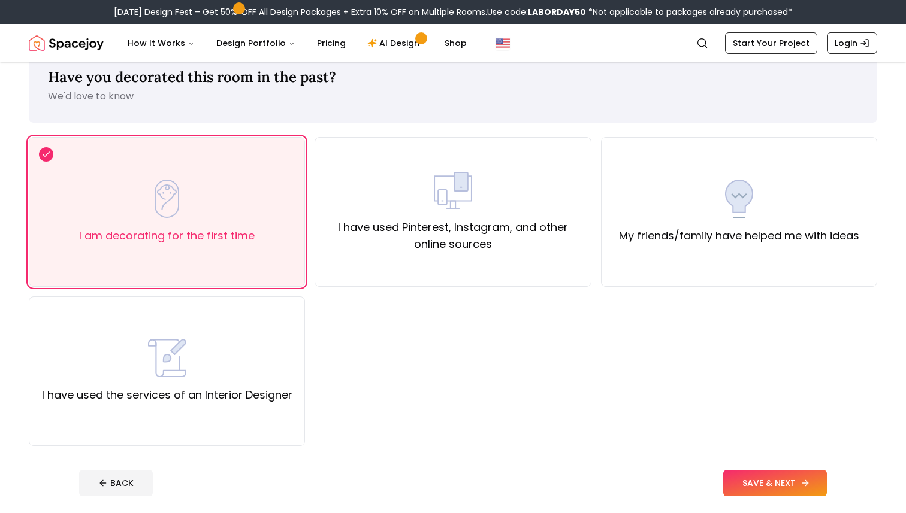
click at [732, 479] on button "SAVE & NEXT" at bounding box center [775, 483] width 104 height 26
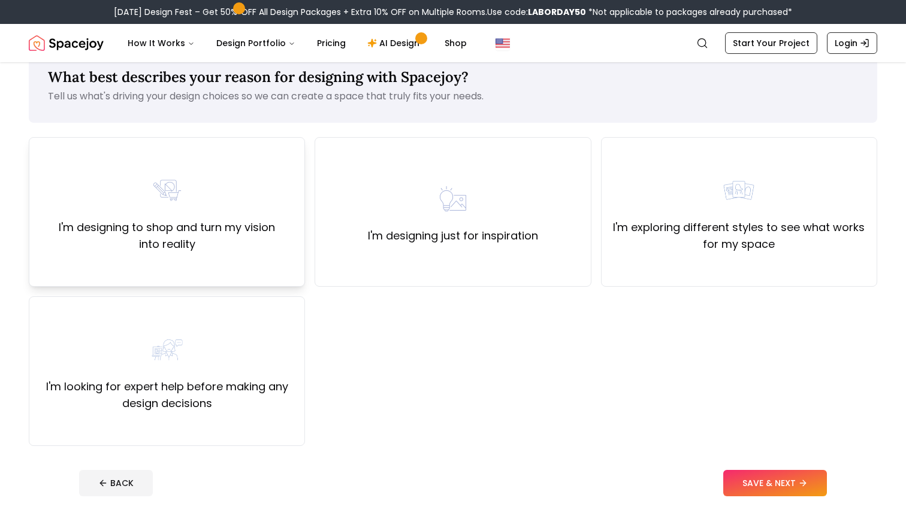
click at [198, 237] on label "I'm designing to shop and turn my vision into reality" at bounding box center [167, 236] width 256 height 34
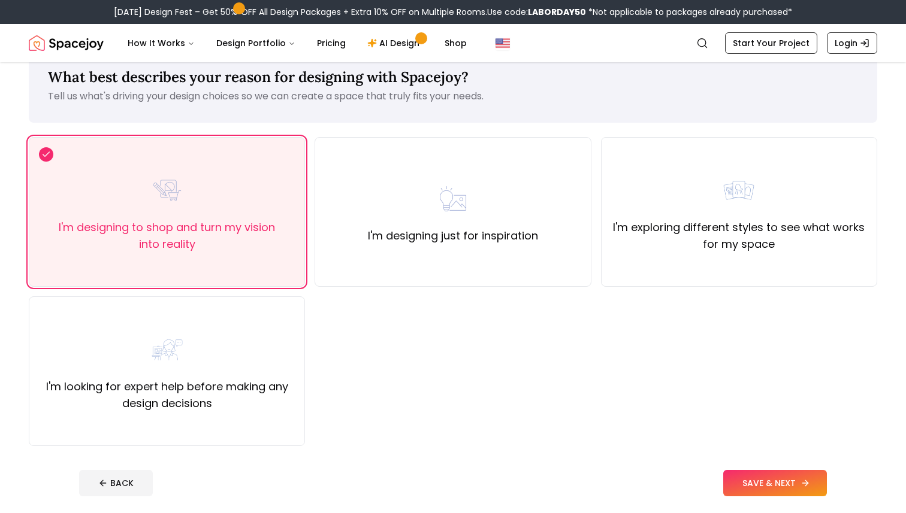
click at [750, 484] on button "SAVE & NEXT" at bounding box center [775, 483] width 104 height 26
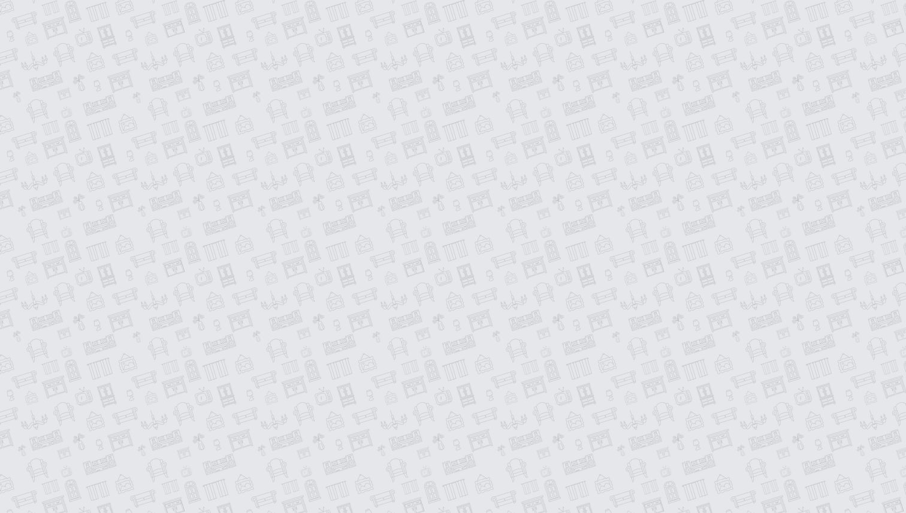
scroll to position [14, 0]
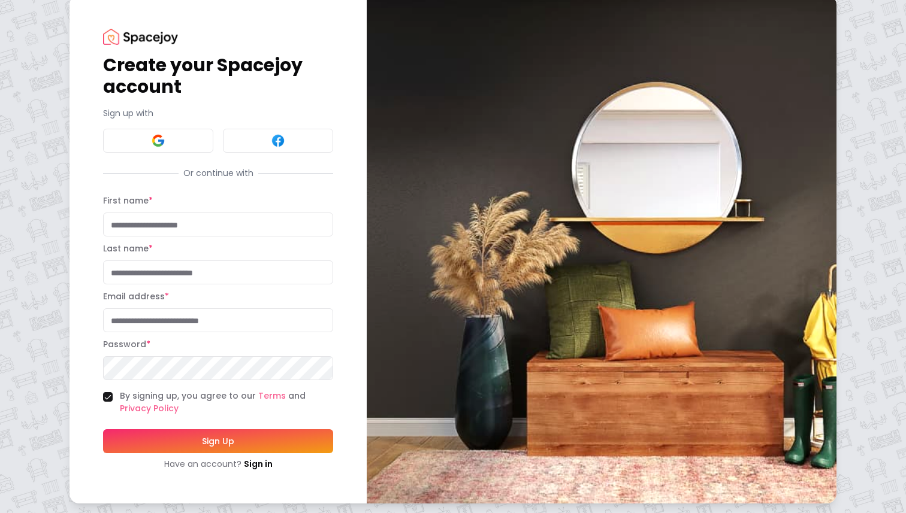
click at [179, 222] on input "First name *" at bounding box center [218, 225] width 230 height 24
click at [152, 141] on img at bounding box center [158, 141] width 14 height 14
